Goal: Check status: Check status

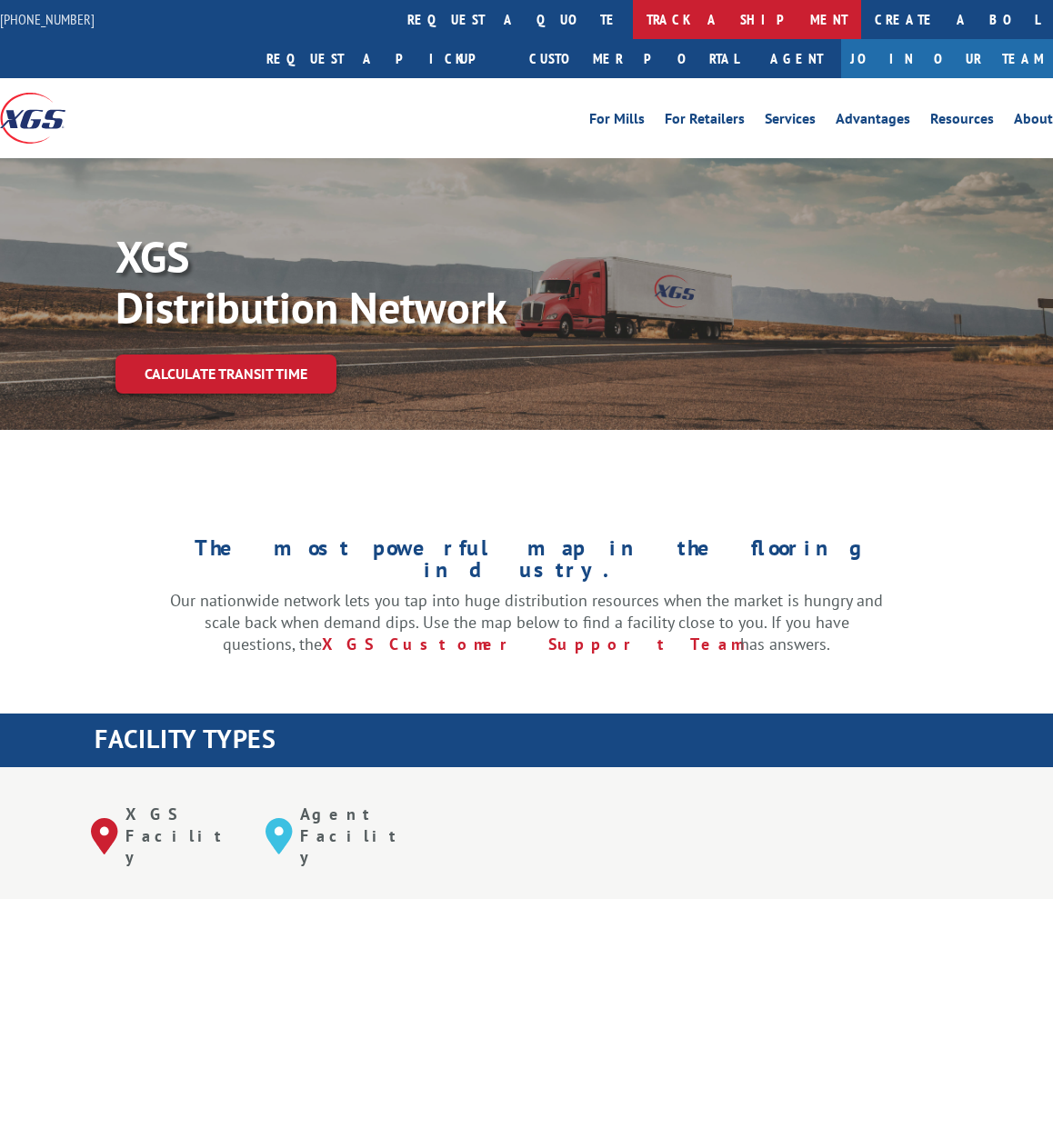
click at [633, 25] on link "track a shipment" at bounding box center [746, 19] width 229 height 40
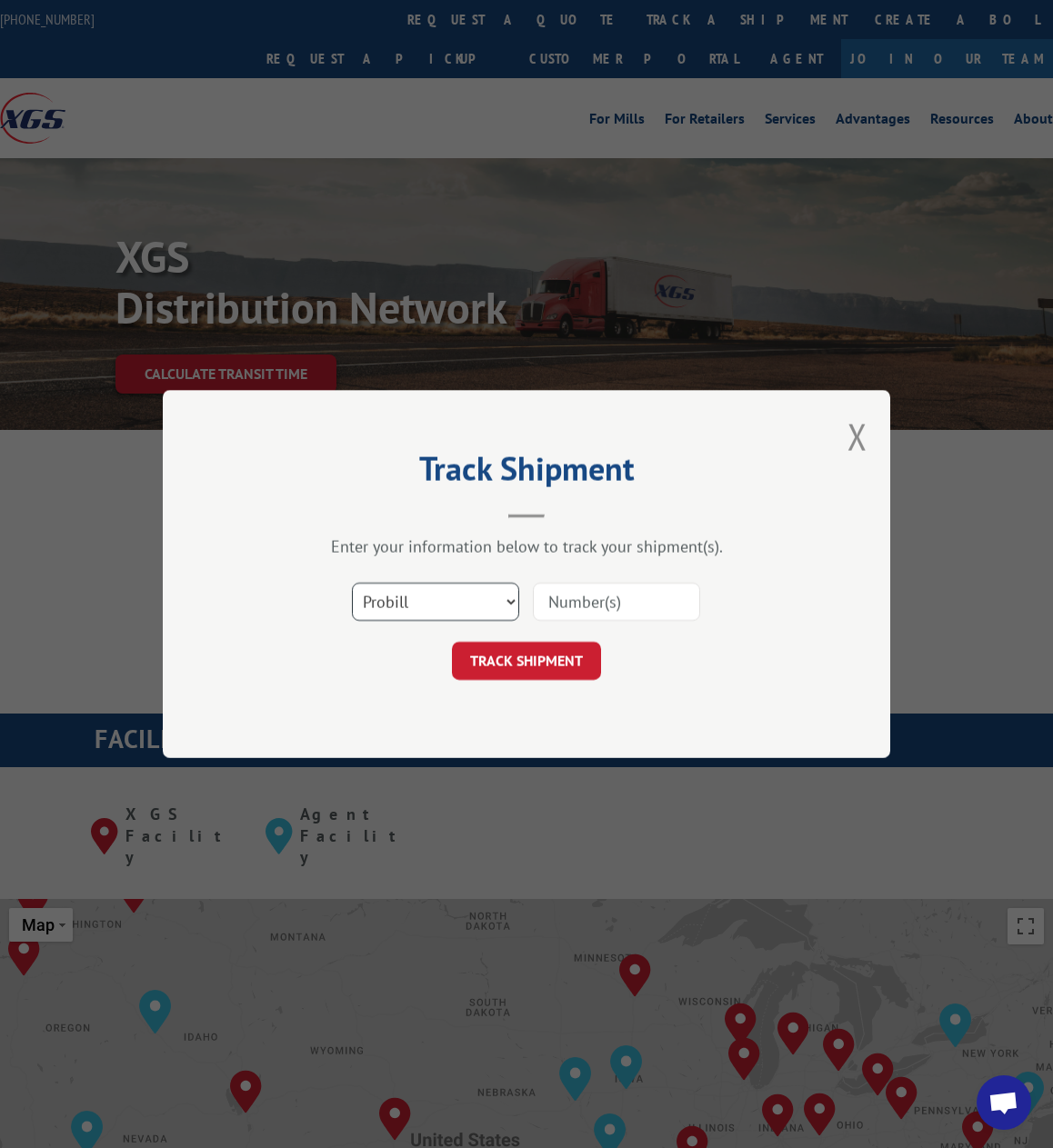
drag, startPoint x: 471, startPoint y: 595, endPoint x: 463, endPoint y: 620, distance: 26.2
click at [471, 595] on select "Select category... Probill BOL PO" at bounding box center [435, 601] width 167 height 39
select select "bol"
click at [352, 582] on select "Select category... Probill BOL PO" at bounding box center [435, 601] width 167 height 39
click at [574, 597] on input at bounding box center [615, 601] width 167 height 39
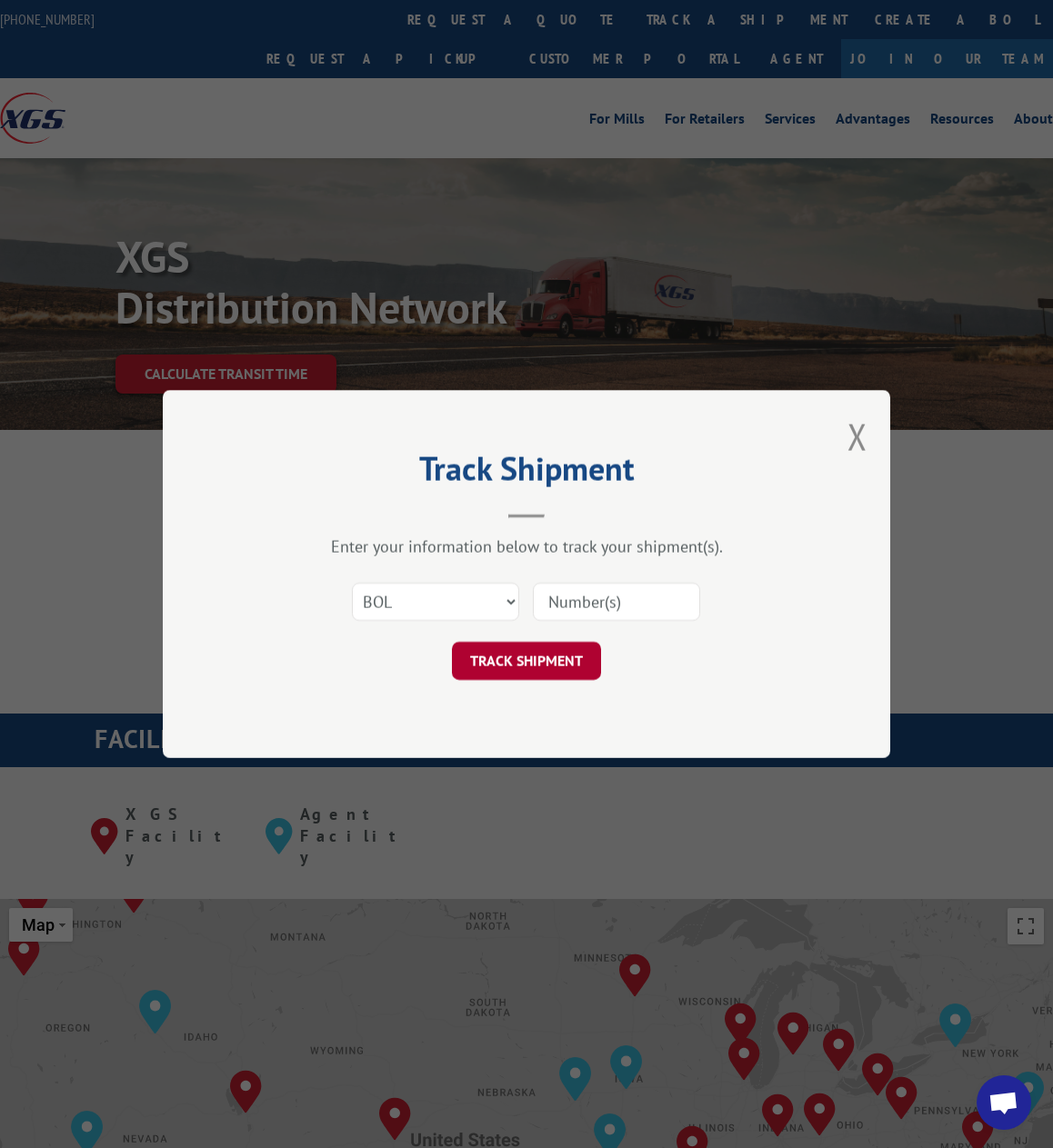
paste input "08062501GC"
type input "08062501GC"
click at [518, 659] on button "TRACK SHIPMENT" at bounding box center [526, 661] width 149 height 39
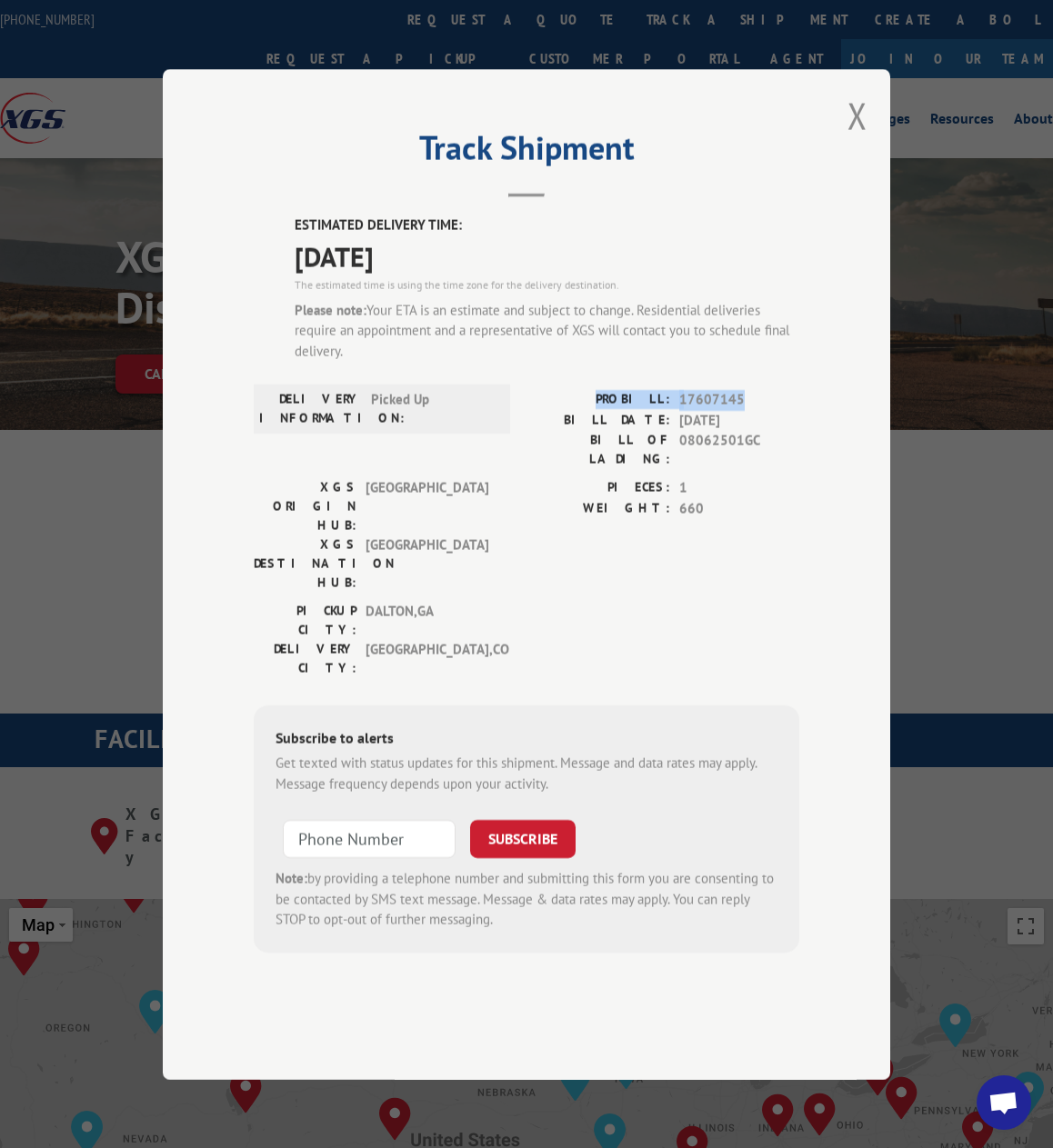
drag, startPoint x: 745, startPoint y: 453, endPoint x: 612, endPoint y: 458, distance: 133.1
click at [612, 411] on div "PROBILL: 17607145" at bounding box center [662, 400] width 273 height 21
copy div "PROBILL: 17607145"
click at [346, 819] on input "+1 (___) ___-____" at bounding box center [368, 839] width 173 height 39
paste input "331) 278-0695"
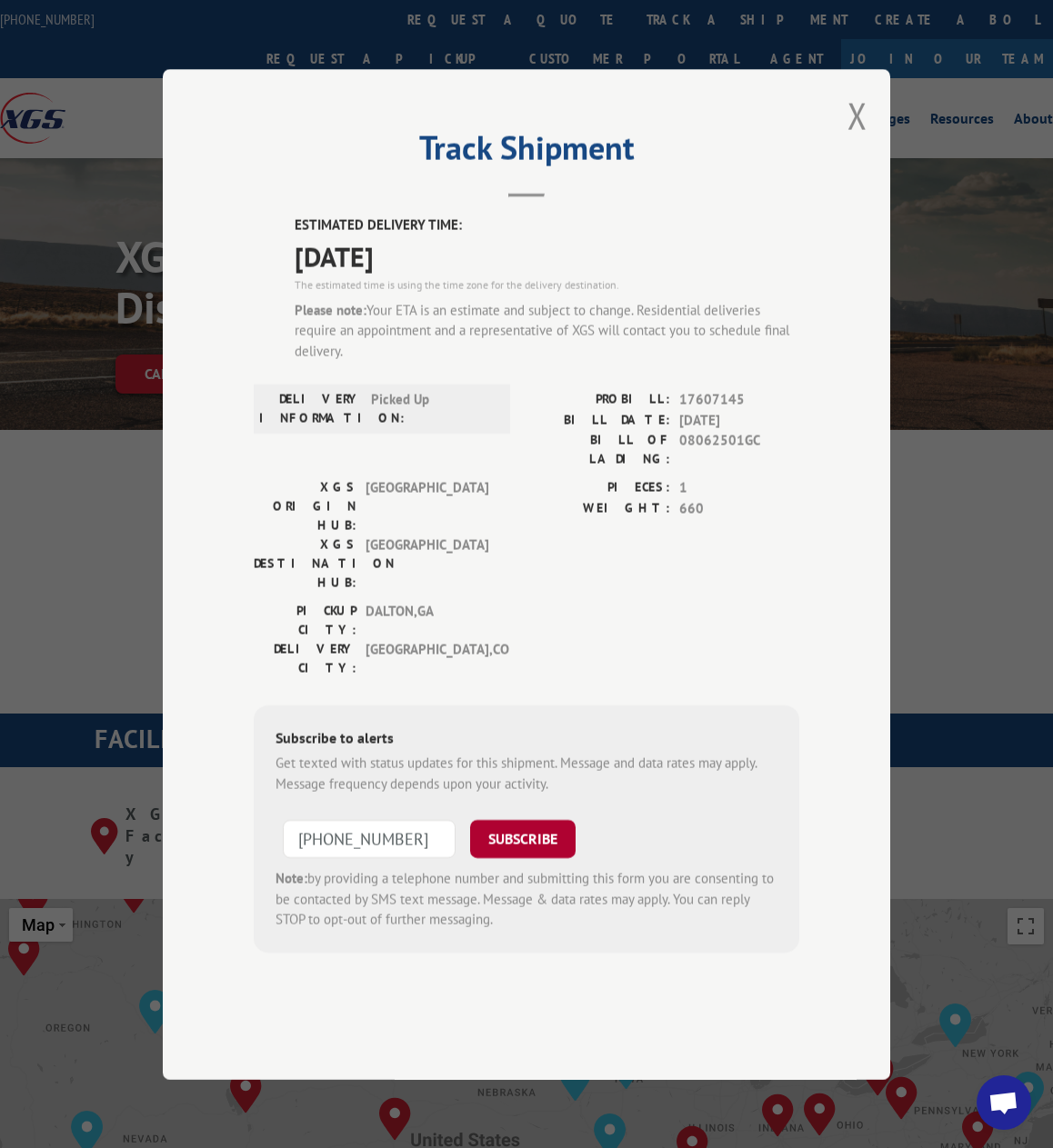
type input "[PHONE_NUMBER]"
click at [518, 819] on button "SUBSCRIBE" at bounding box center [522, 839] width 105 height 39
